Goal: Check status: Check status

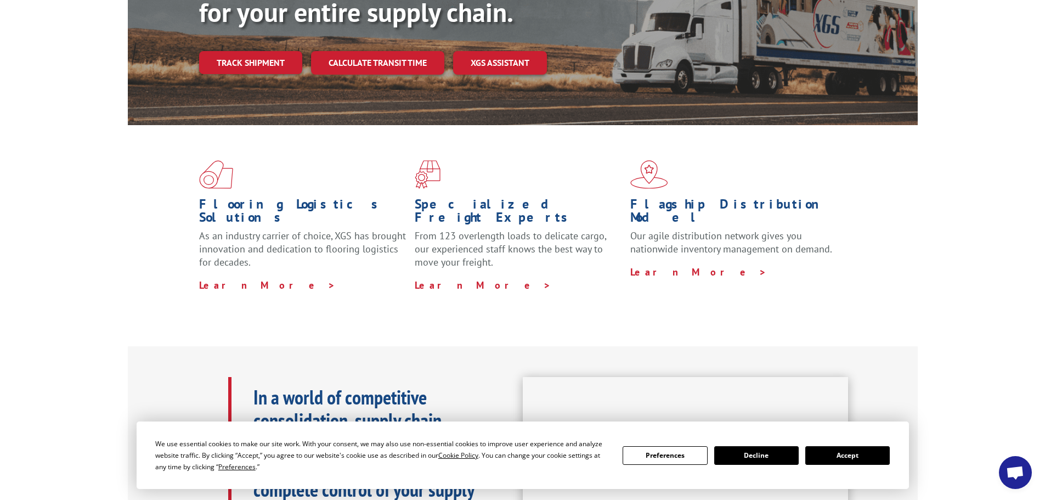
scroll to position [220, 0]
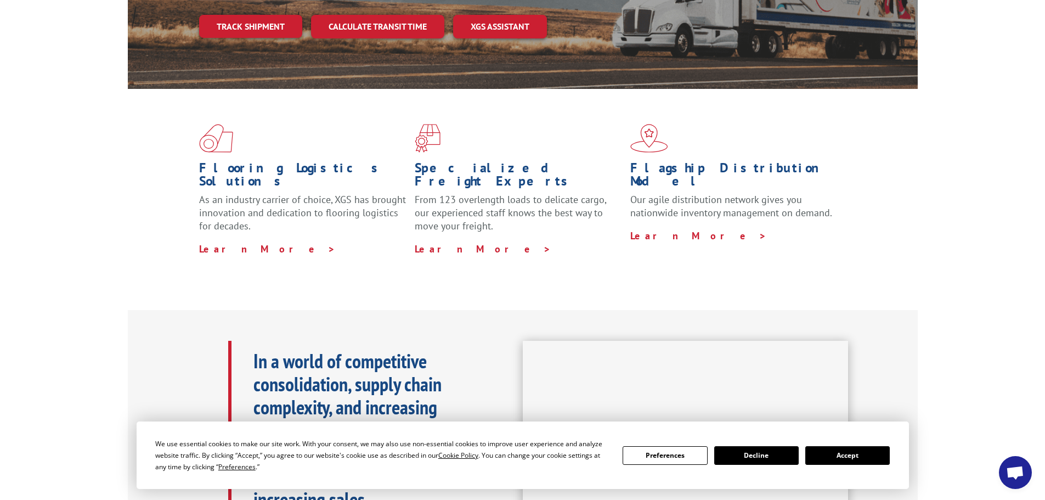
click at [830, 455] on button "Accept" at bounding box center [848, 455] width 85 height 19
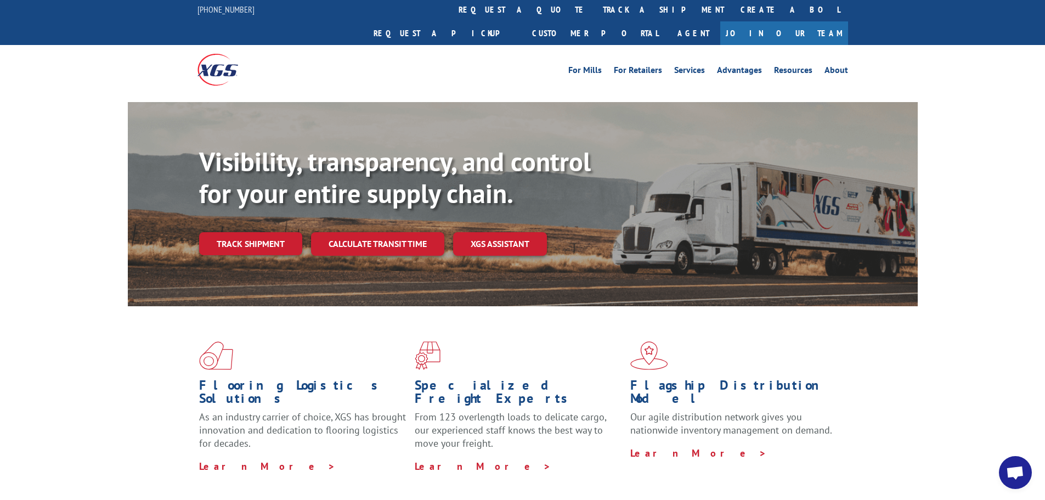
scroll to position [0, 0]
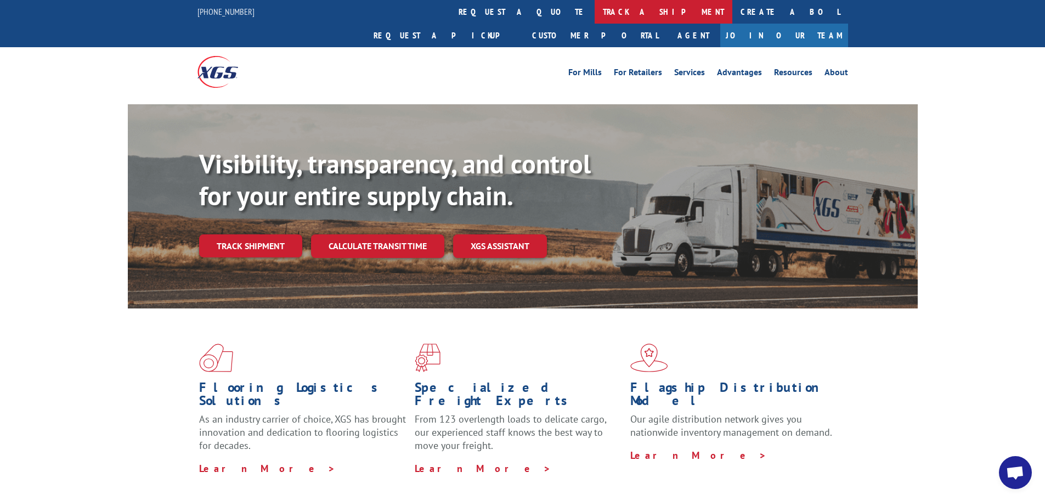
click at [595, 14] on link "track a shipment" at bounding box center [664, 12] width 138 height 24
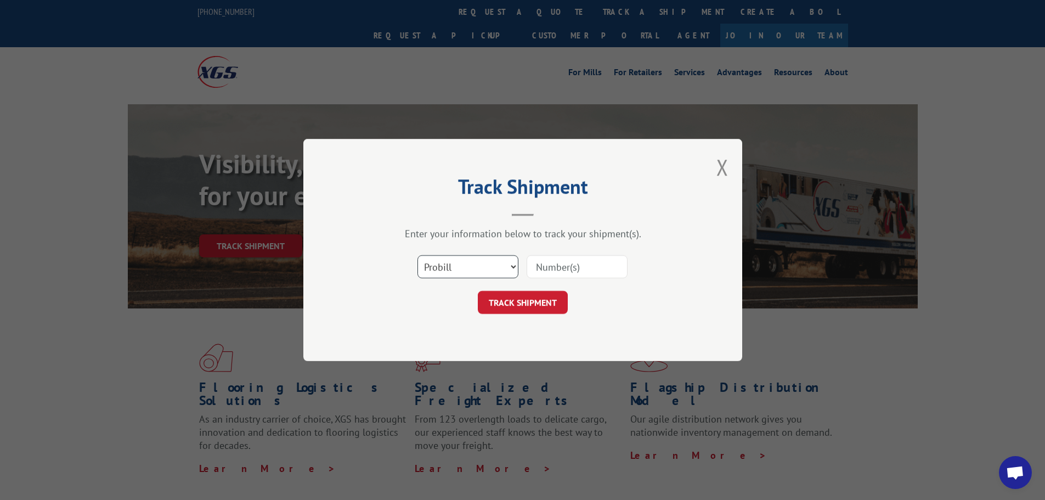
click at [471, 266] on select "Select category... Probill BOL PO" at bounding box center [468, 266] width 101 height 23
click at [418, 255] on select "Select category... Probill BOL PO" at bounding box center [468, 266] width 101 height 23
click at [462, 276] on select "Select category... Probill BOL PO" at bounding box center [468, 266] width 101 height 23
select select "probill"
click at [418, 255] on select "Select category... Probill BOL PO" at bounding box center [468, 266] width 101 height 23
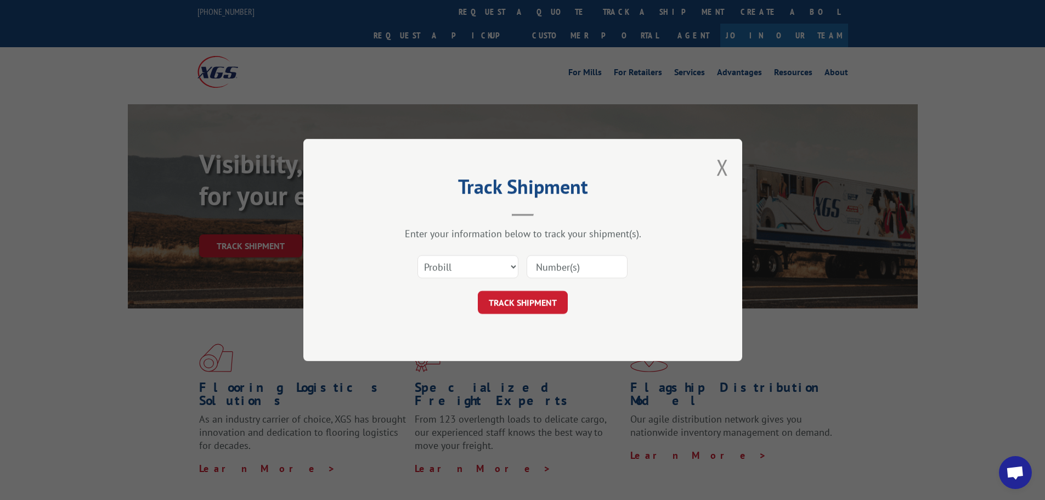
paste input "17516345"
type input "17516345"
click at [537, 308] on button "TRACK SHIPMENT" at bounding box center [523, 302] width 90 height 23
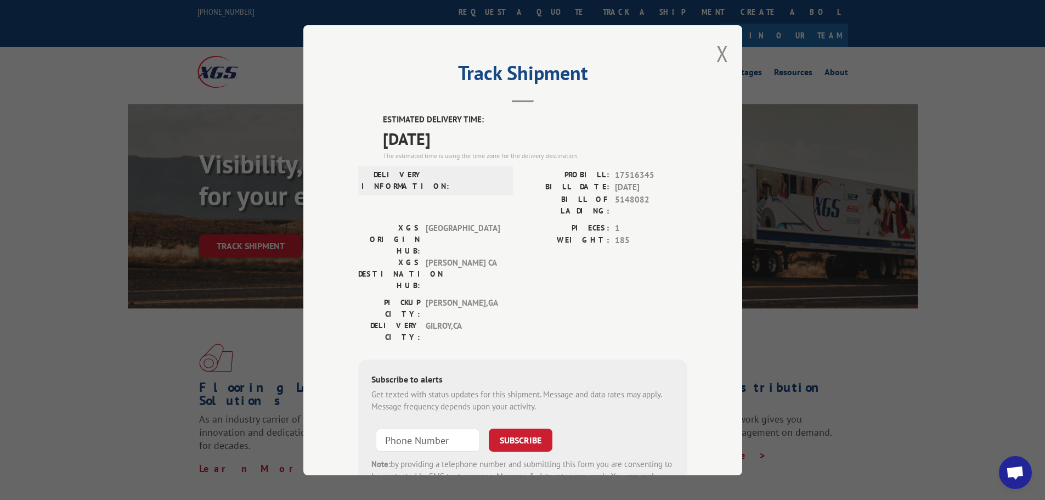
click at [440, 170] on span at bounding box center [466, 179] width 74 height 23
click at [722, 55] on button "Close modal" at bounding box center [723, 53] width 12 height 29
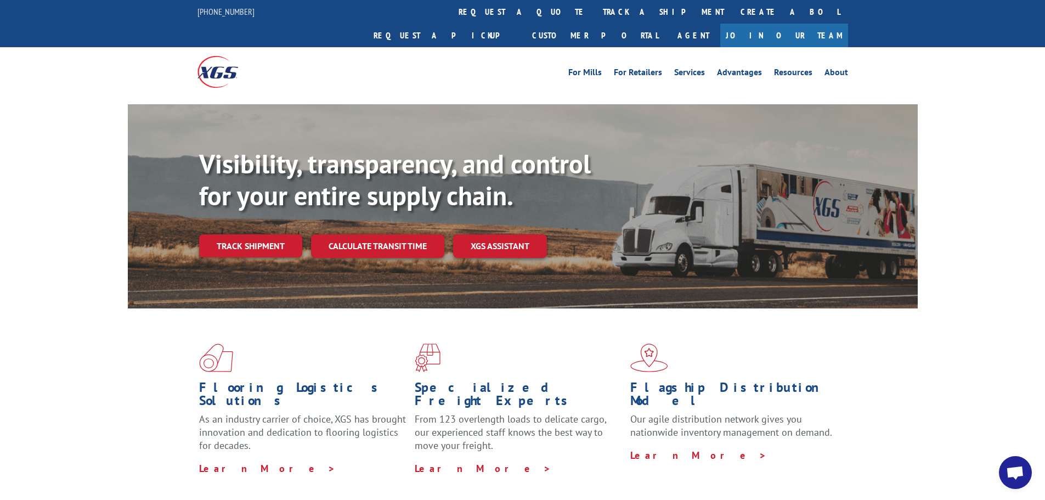
click at [987, 131] on div "Visibility, transparency, and control for your entire supply chain. Track shipm…" at bounding box center [522, 217] width 1045 height 226
click at [595, 21] on link "track a shipment" at bounding box center [664, 12] width 138 height 24
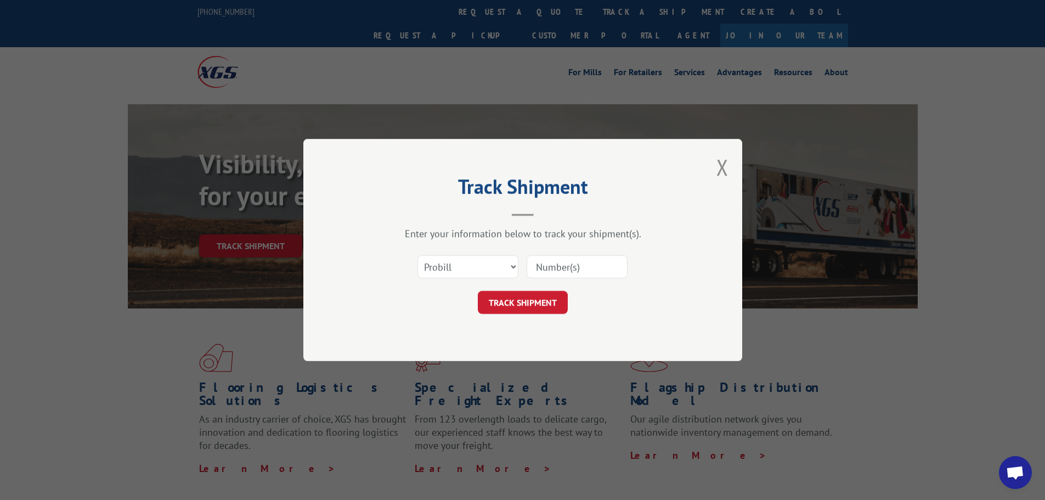
click at [561, 265] on input at bounding box center [577, 266] width 101 height 23
paste input "17516345"
type input "17516345"
click at [519, 305] on button "TRACK SHIPMENT" at bounding box center [523, 302] width 90 height 23
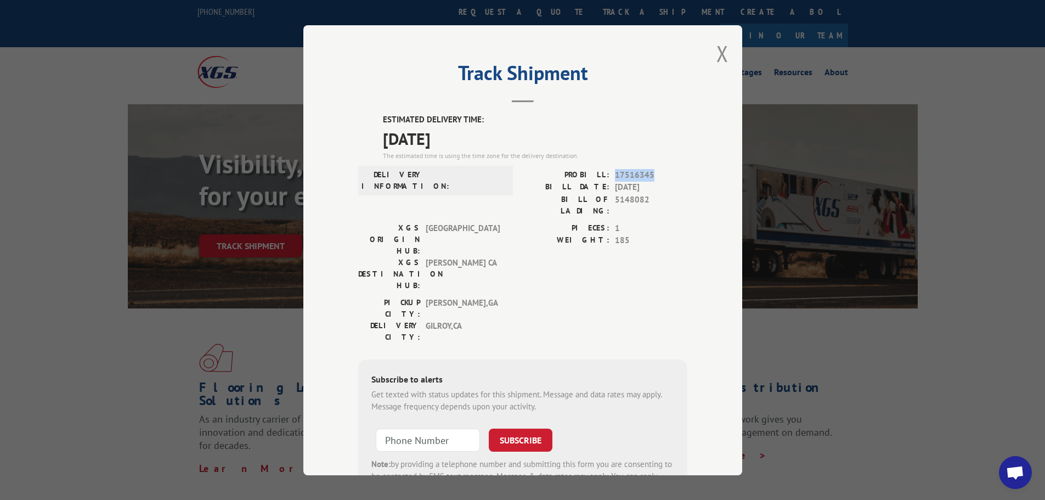
drag, startPoint x: 610, startPoint y: 174, endPoint x: 655, endPoint y: 174, distance: 45.5
click at [655, 174] on div "PROBILL: 17516345" at bounding box center [605, 174] width 165 height 13
copy span "17516345"
